Goal: Task Accomplishment & Management: Manage account settings

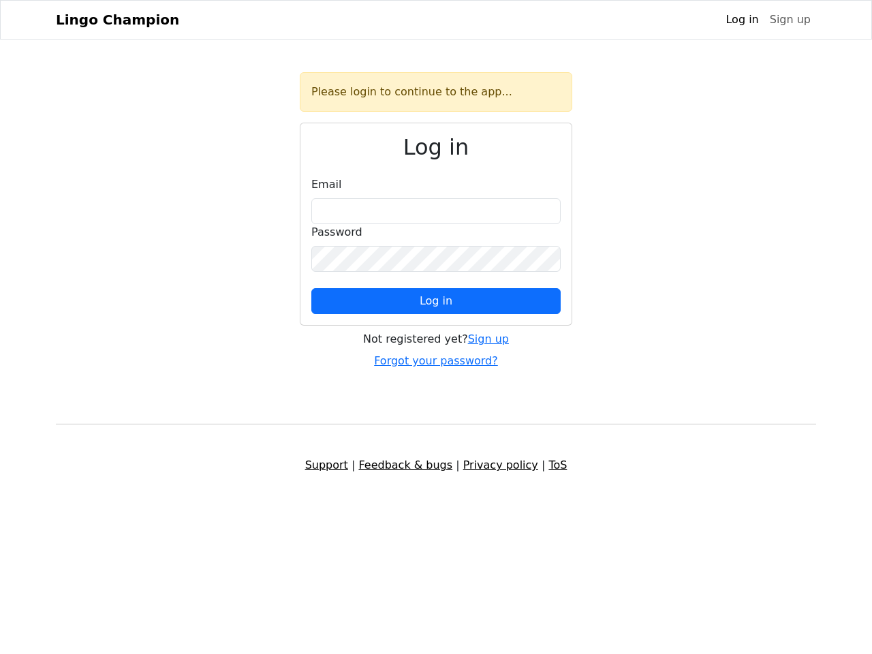
click at [436, 301] on span "Log in" at bounding box center [436, 300] width 33 height 13
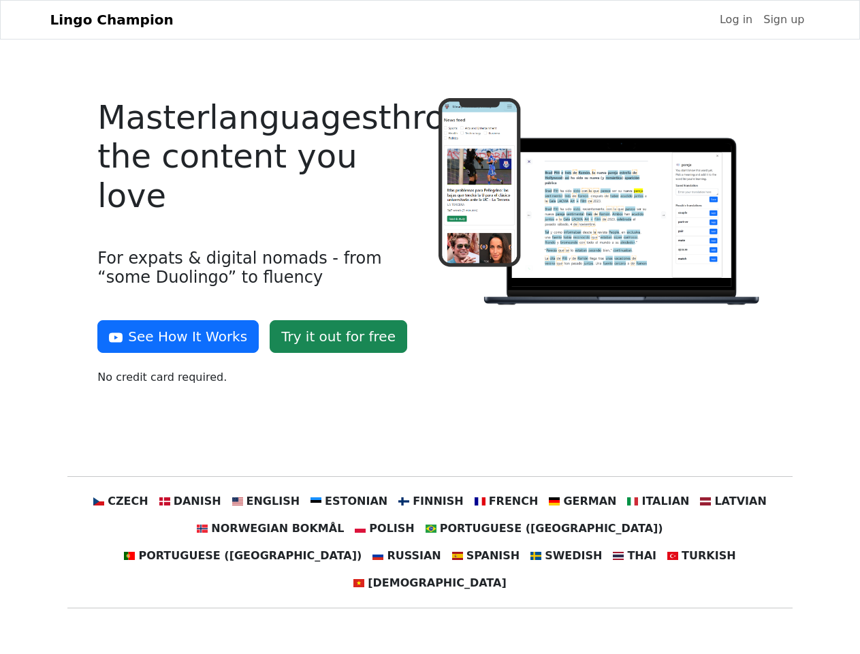
click at [430, 327] on div at bounding box center [600, 247] width 341 height 298
click at [173, 336] on button "See How It Works" at bounding box center [177, 336] width 161 height 33
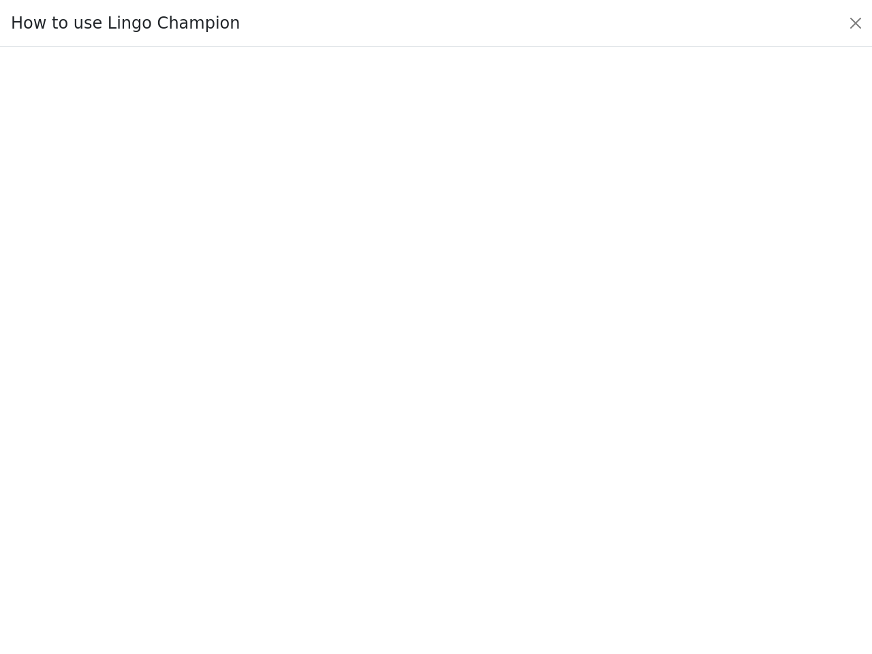
click at [146, 501] on div at bounding box center [436, 351] width 808 height 478
click at [210, 501] on div at bounding box center [436, 351] width 808 height 478
click at [279, 501] on div at bounding box center [436, 351] width 808 height 478
click at [354, 501] on div at bounding box center [436, 351] width 808 height 478
click at [429, 501] on div at bounding box center [436, 351] width 808 height 478
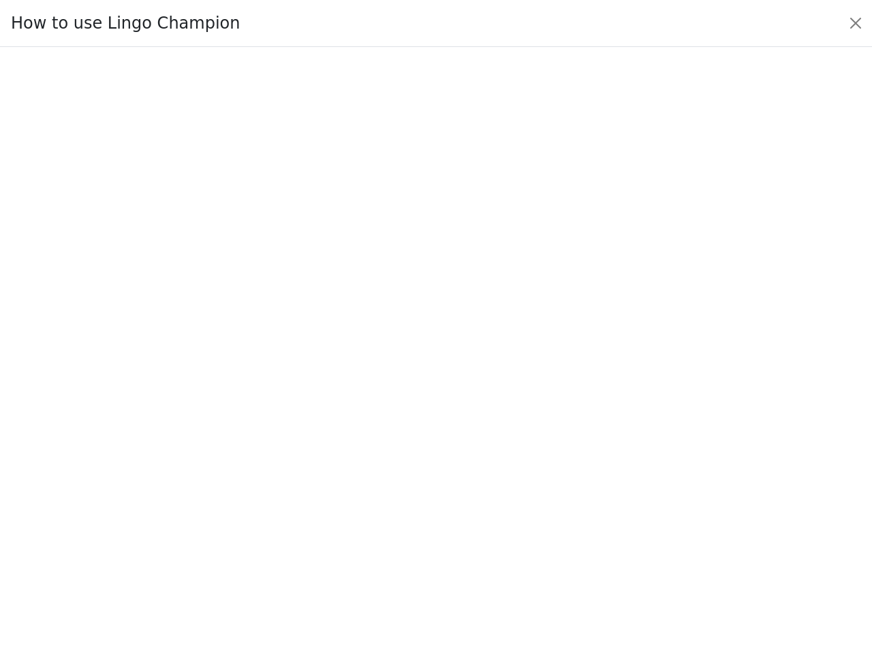
click at [497, 501] on div at bounding box center [436, 351] width 808 height 478
click at [567, 501] on div at bounding box center [436, 351] width 808 height 478
click at [638, 501] on div at bounding box center [436, 351] width 808 height 478
